Goal: Transaction & Acquisition: Purchase product/service

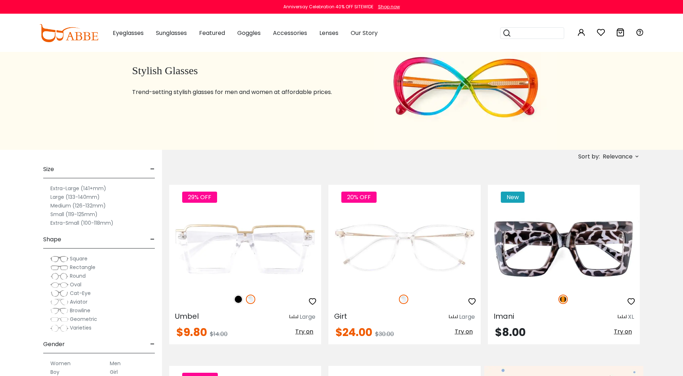
scroll to position [36, 0]
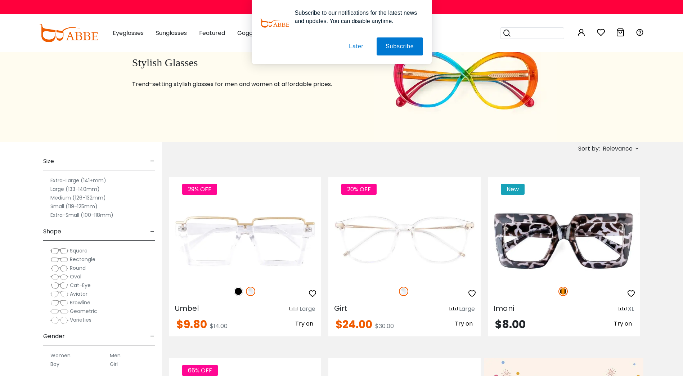
click at [59, 207] on label "Small (119-125mm)" at bounding box center [73, 206] width 47 height 9
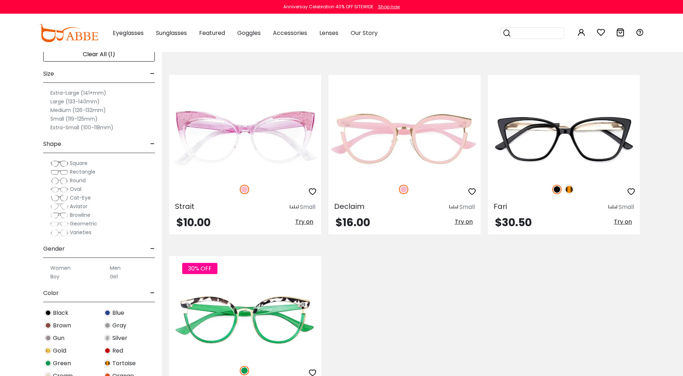
scroll to position [144, 0]
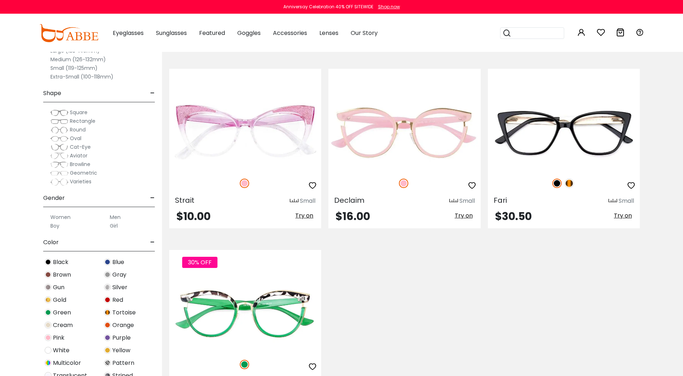
click at [113, 217] on label "Men" at bounding box center [115, 217] width 11 height 9
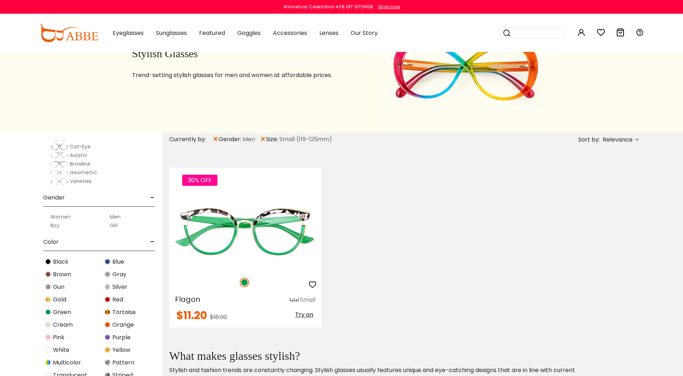
scroll to position [36, 0]
